Goal: Check status: Check status

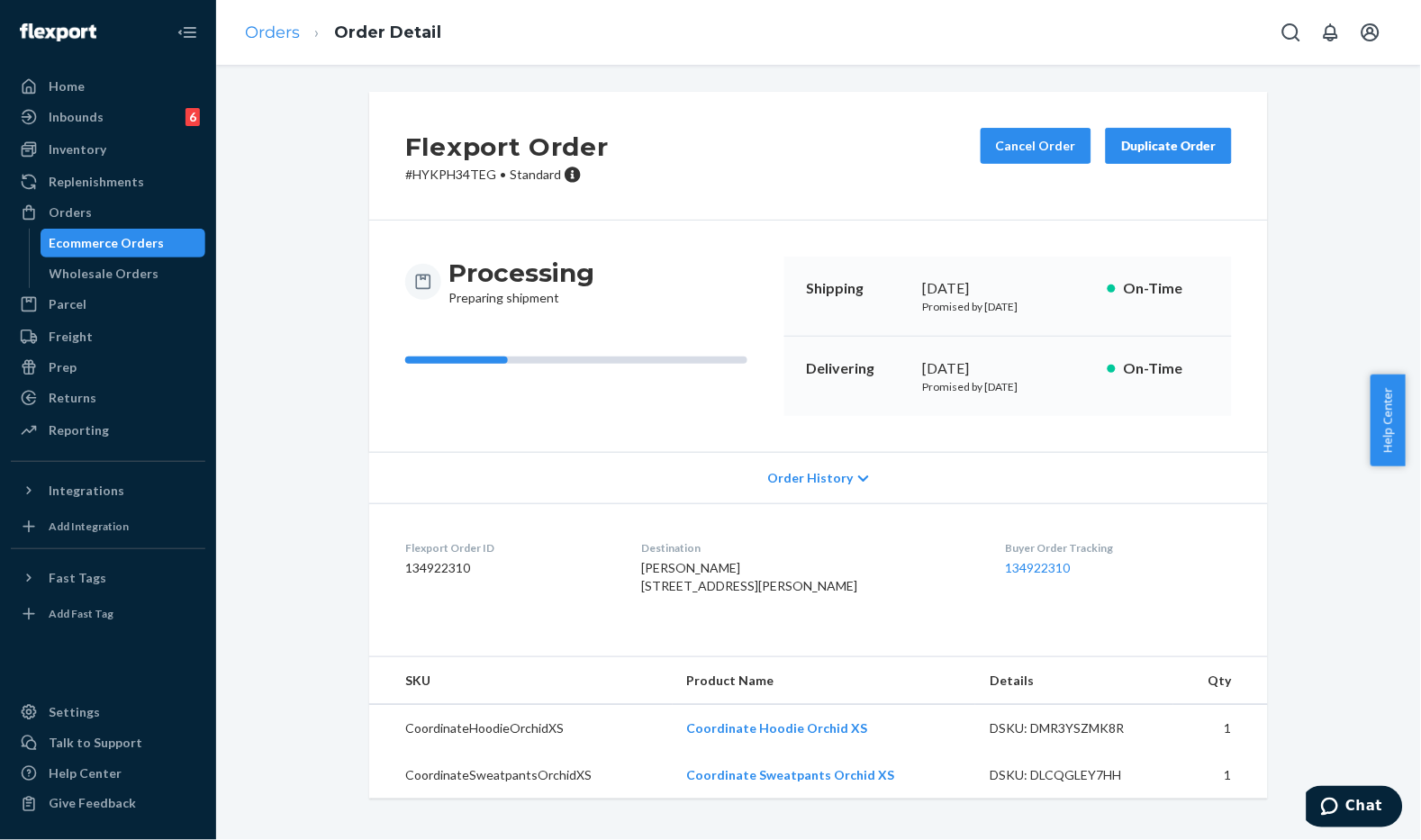
scroll to position [15, 0]
click at [277, 31] on link "Orders" at bounding box center [272, 33] width 55 height 20
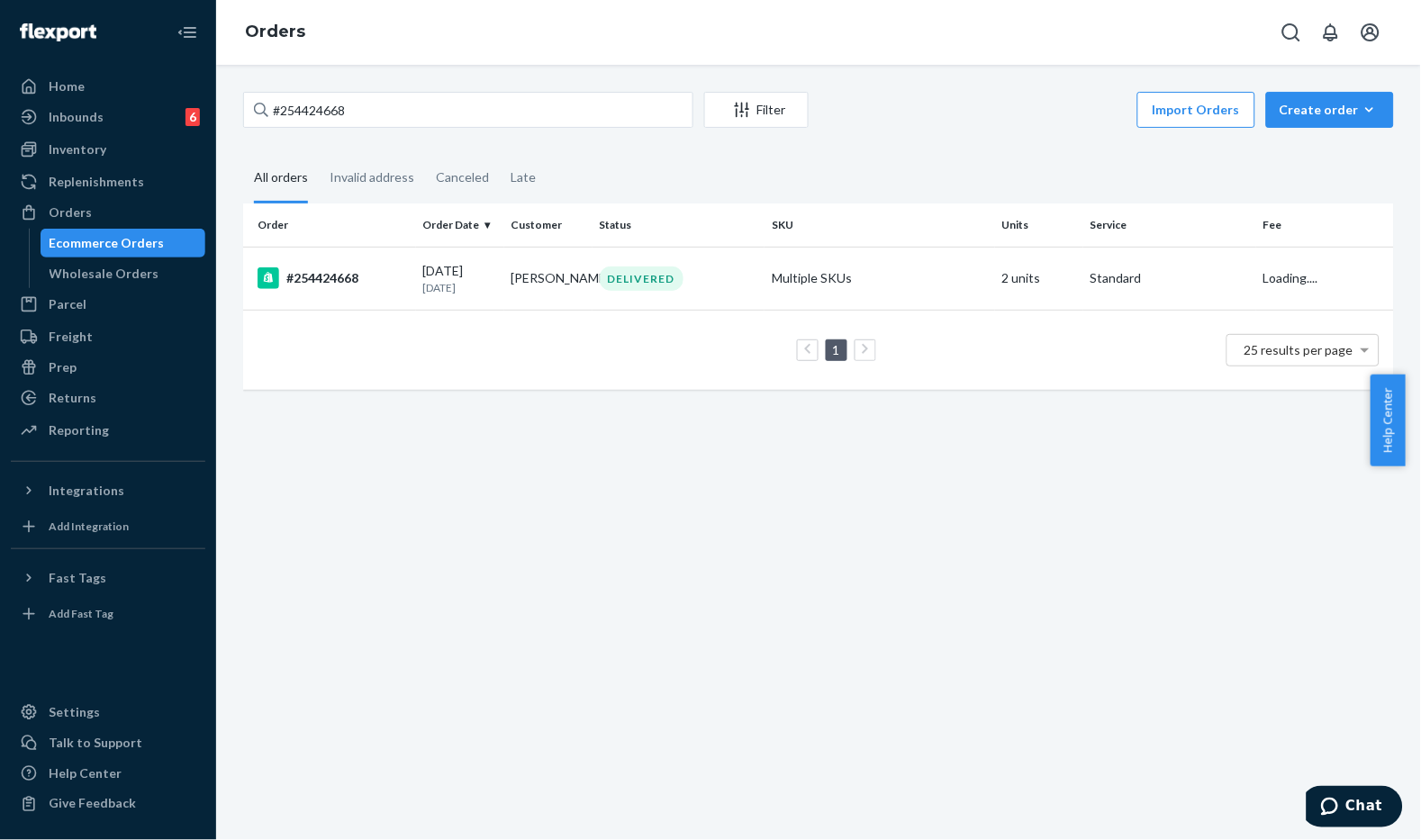
click at [454, 130] on div "#254424668 Filter Import Orders Create order Ecommerce order Removal order All …" at bounding box center [818, 249] width 1178 height 316
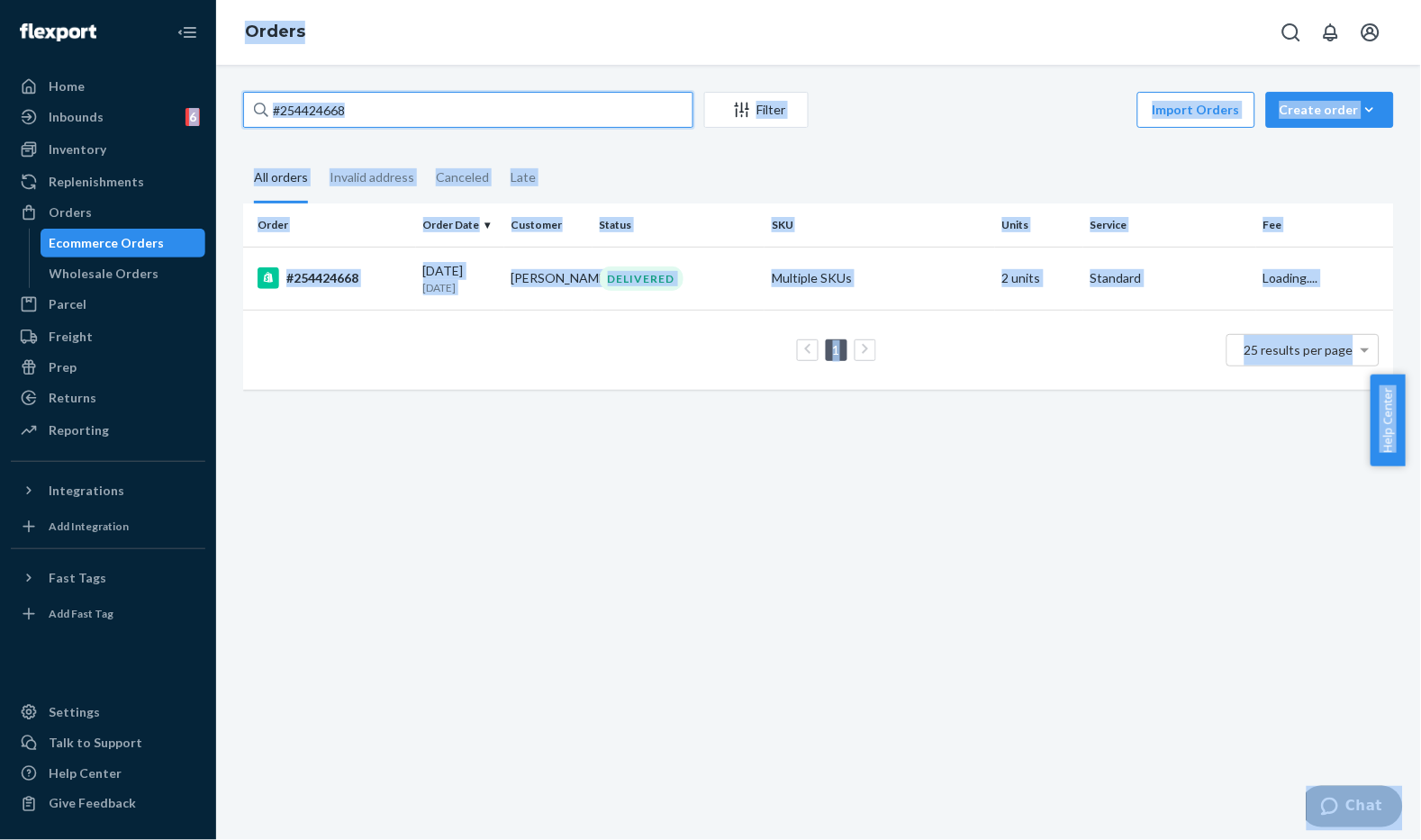
click at [482, 111] on input "#254424668" at bounding box center [468, 110] width 450 height 36
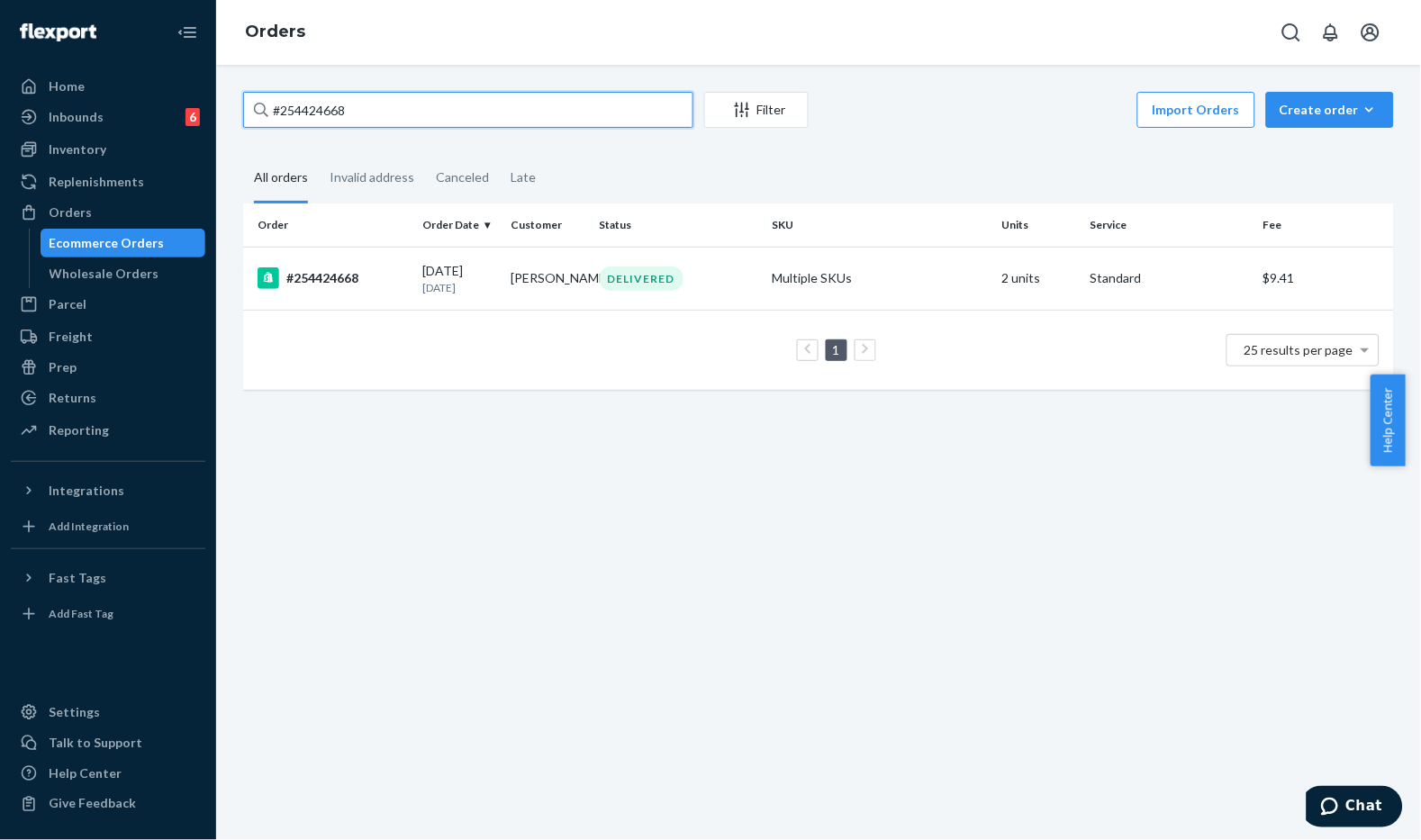
paste input "RYJH0TRIGL"
type input "#RYJH0TRIGL"
click at [525, 291] on td "[PERSON_NAME]" at bounding box center [548, 278] width 89 height 63
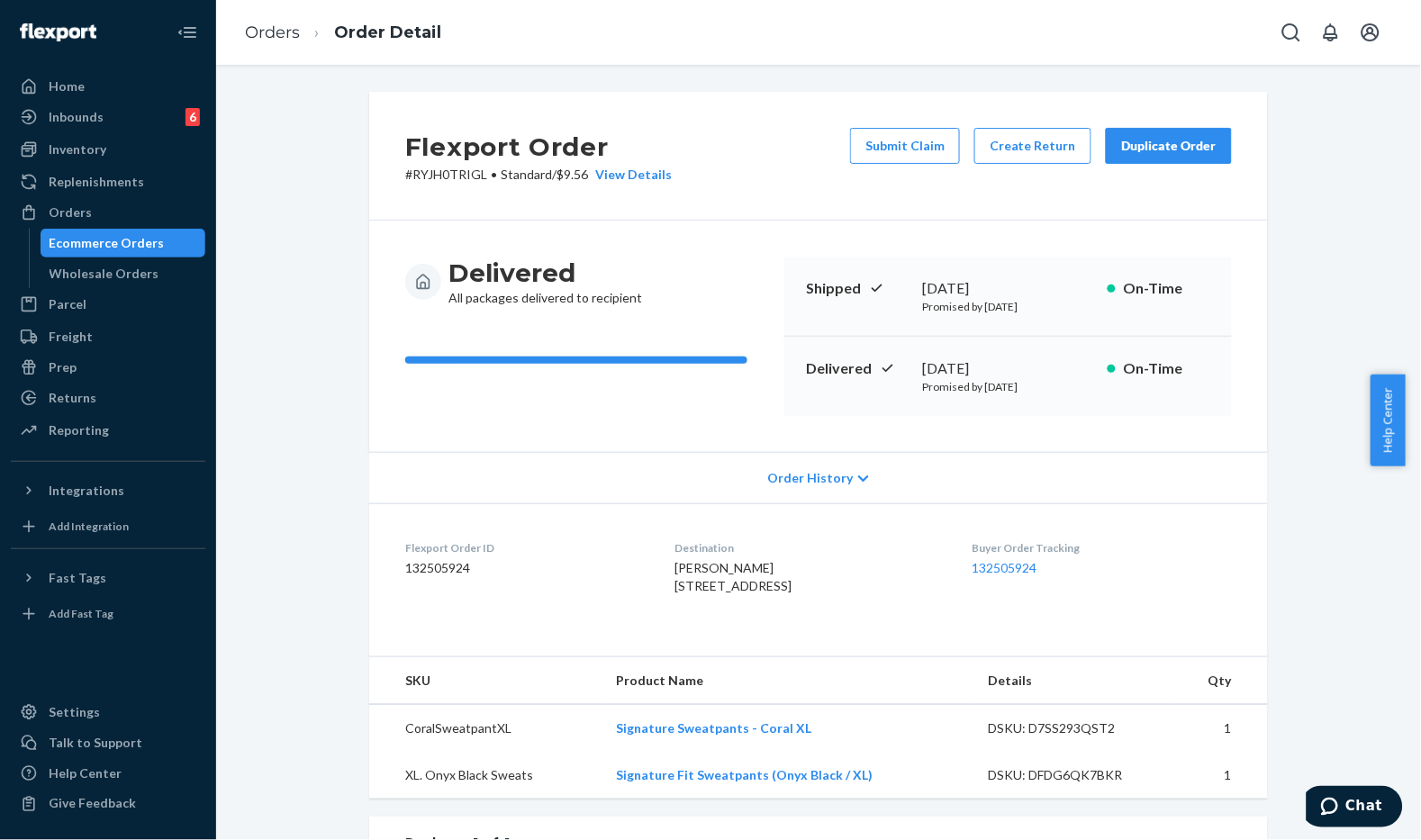
scroll to position [300, 0]
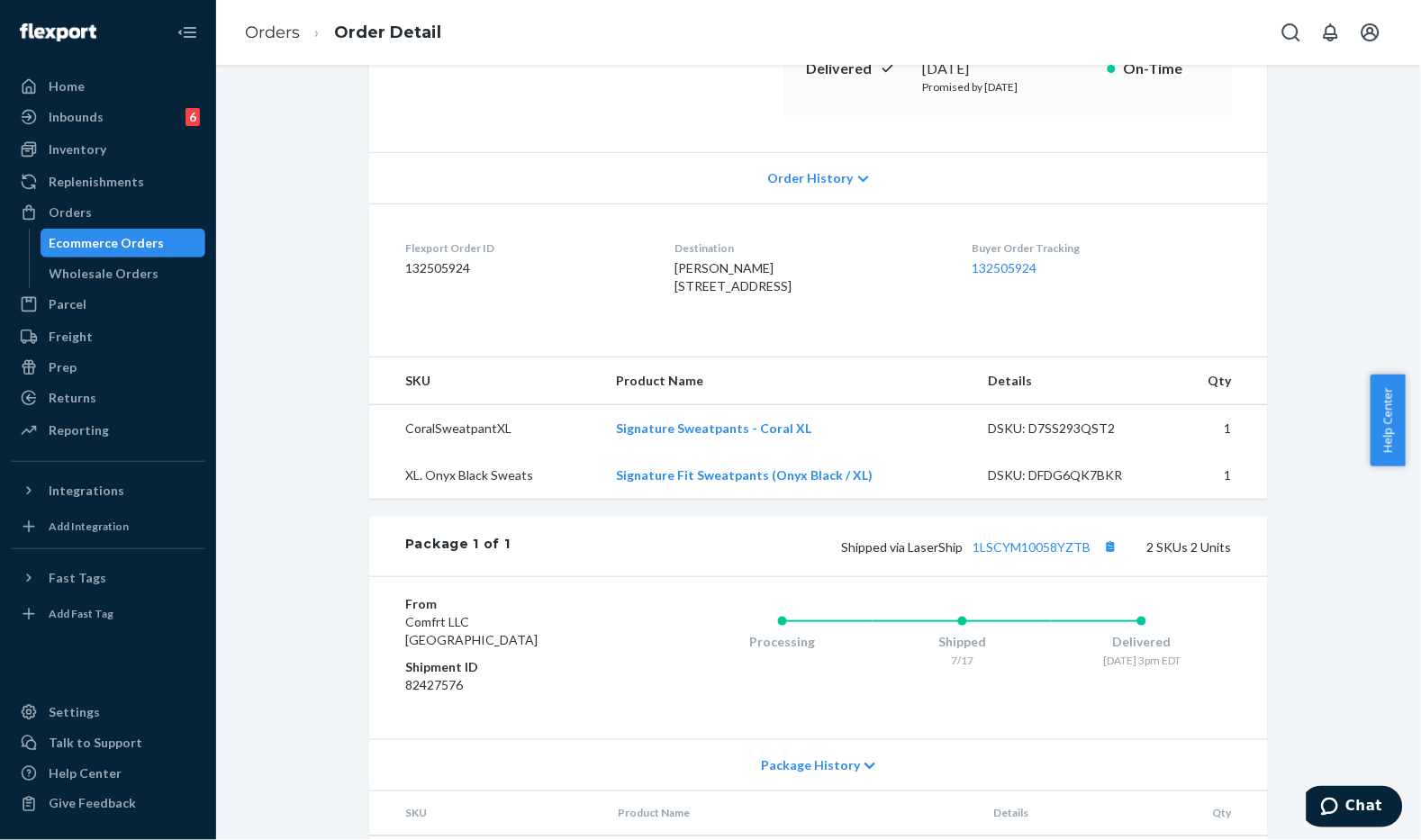
click at [549, 339] on dl "Flexport Order ID 132505924 Destination [PERSON_NAME] [STREET_ADDRESS]-2049 US …" at bounding box center [818, 271] width 899 height 136
